Goal: Task Accomplishment & Management: Manage account settings

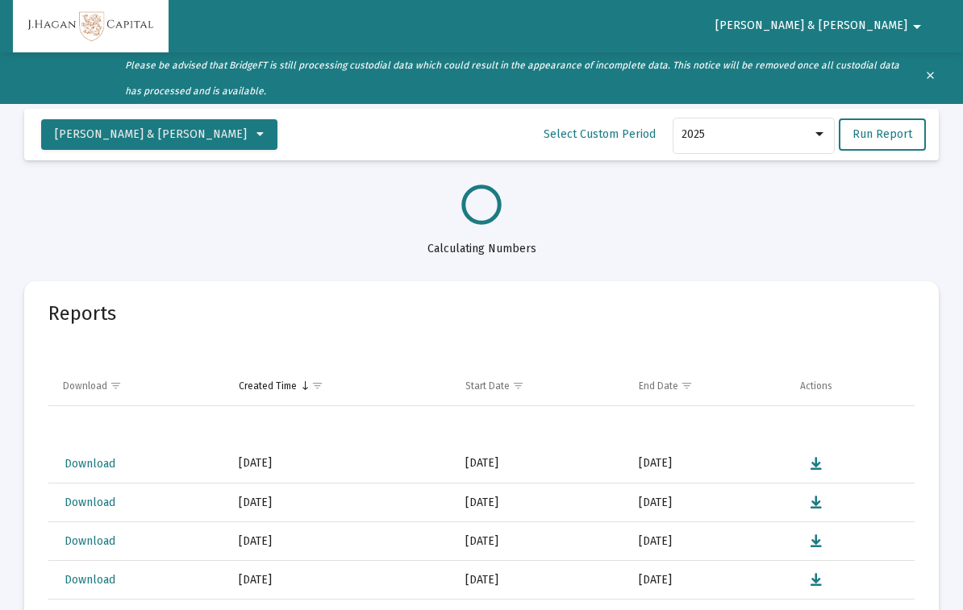
click at [937, 70] on button "clear" at bounding box center [929, 78] width 32 height 32
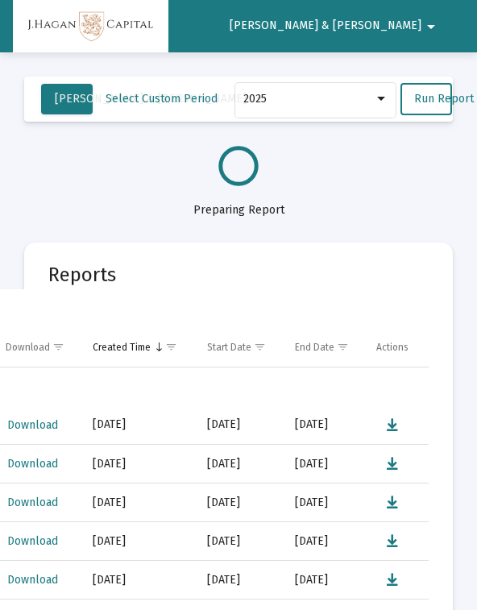
select select "View all"
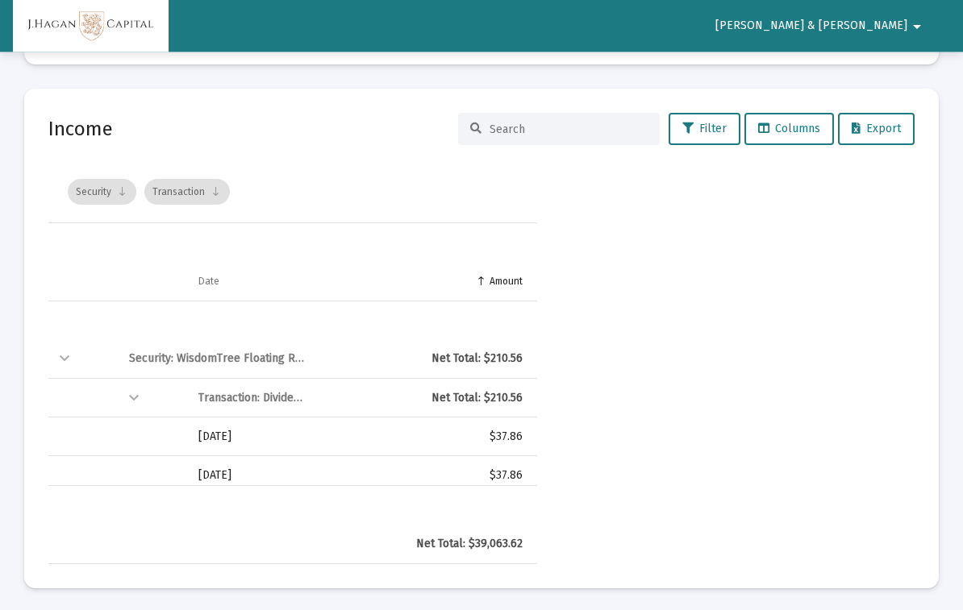
scroll to position [3637, 0]
click at [136, 389] on div "Collapse" at bounding box center [133, 398] width 19 height 19
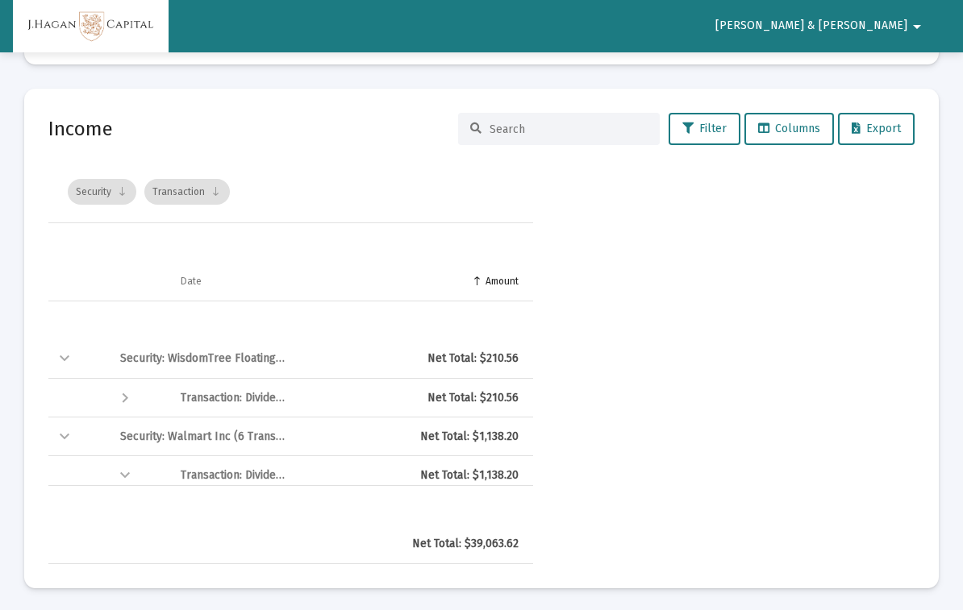
click at [72, 349] on div "Collapse" at bounding box center [64, 358] width 19 height 19
click at [72, 389] on div "Collapse" at bounding box center [64, 398] width 19 height 19
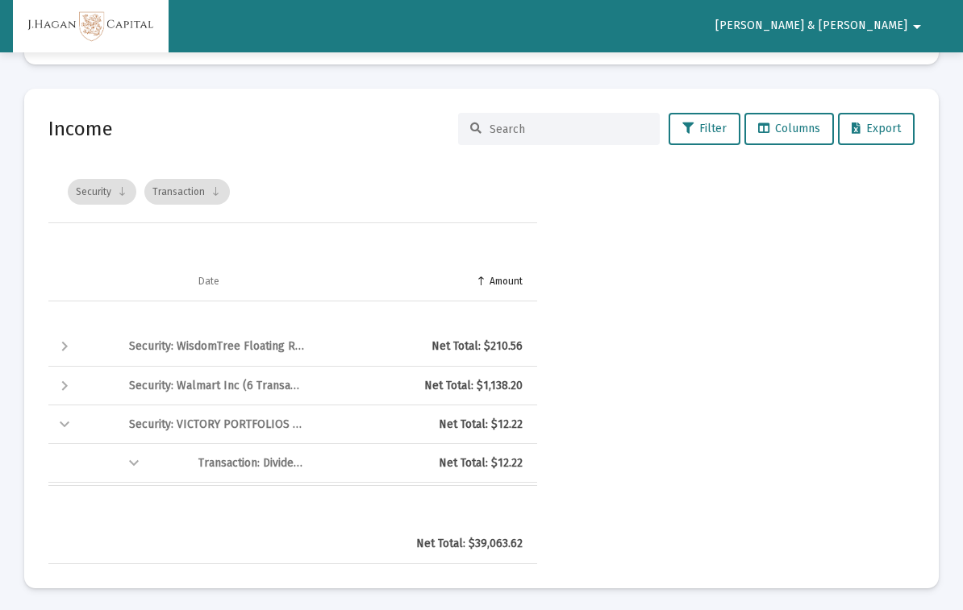
scroll to position [9, 0]
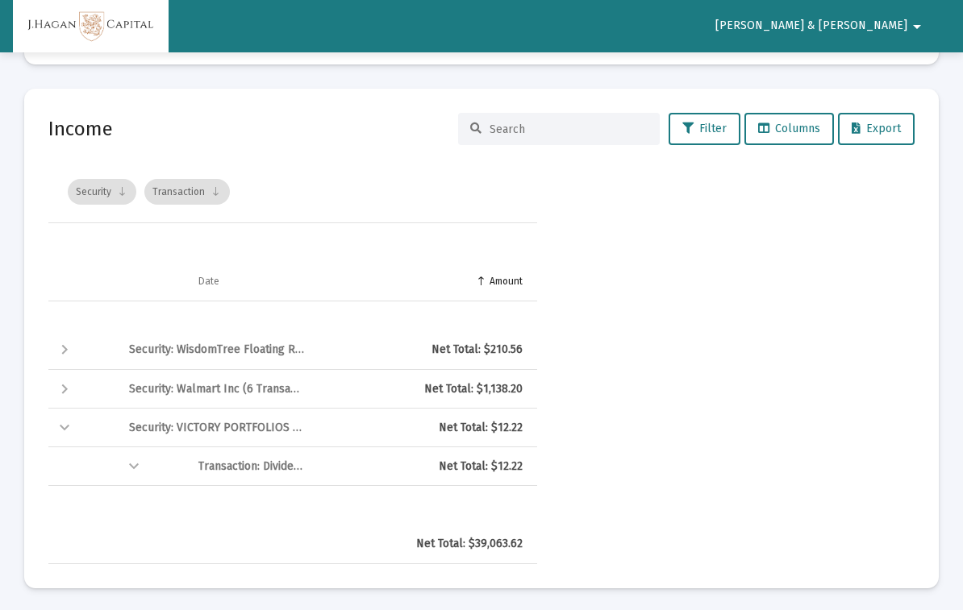
click at [73, 423] on div "Collapse" at bounding box center [64, 427] width 19 height 19
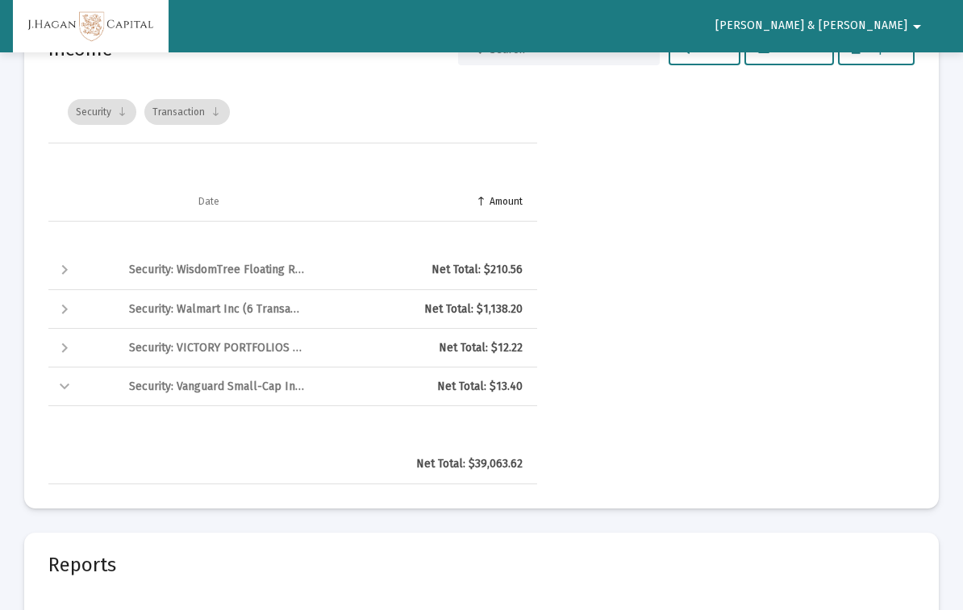
scroll to position [10, 0]
click at [75, 377] on td "Collapse" at bounding box center [82, 386] width 69 height 39
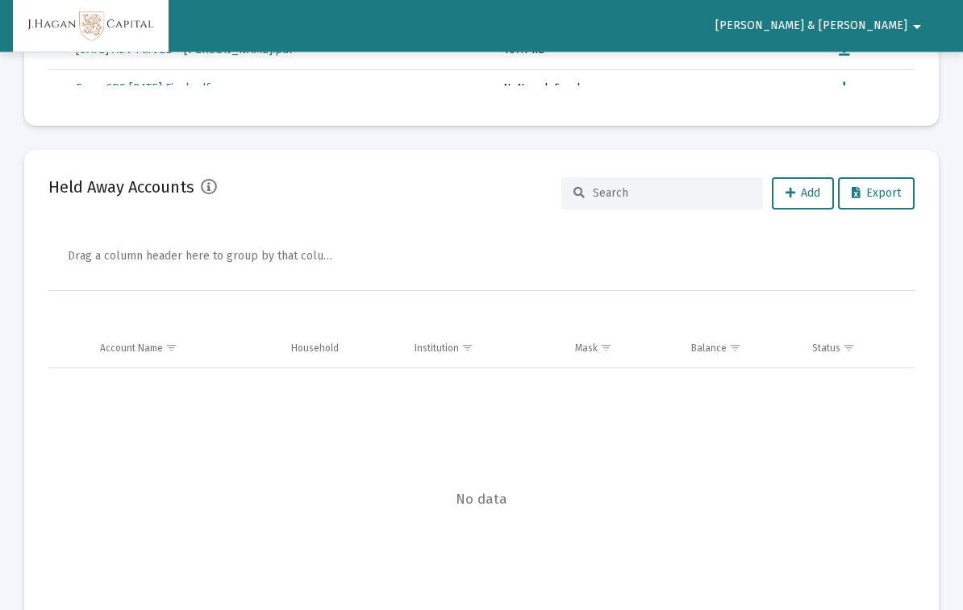
scroll to position [5454, 0]
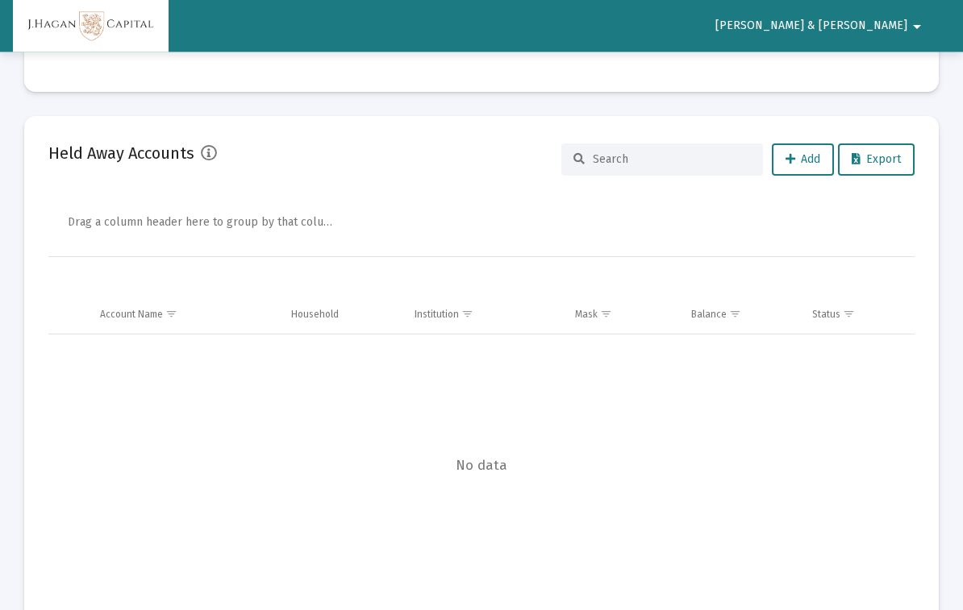
click at [880, 36] on button "Chris & Paula arrow_drop_down" at bounding box center [821, 26] width 250 height 32
click at [889, 65] on button "Logout" at bounding box center [865, 68] width 90 height 39
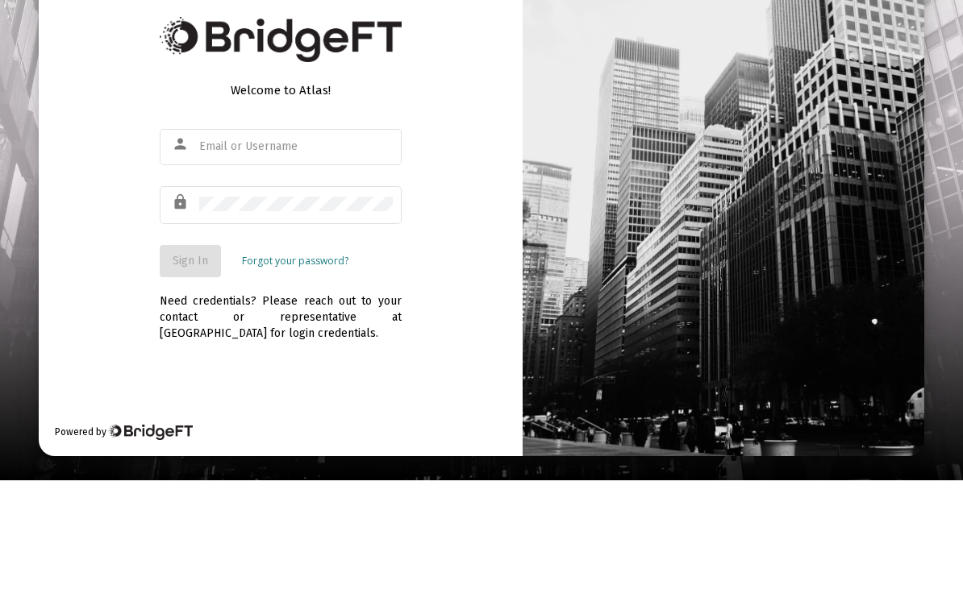
scroll to position [27, 0]
